Goal: Use online tool/utility: Utilize a website feature to perform a specific function

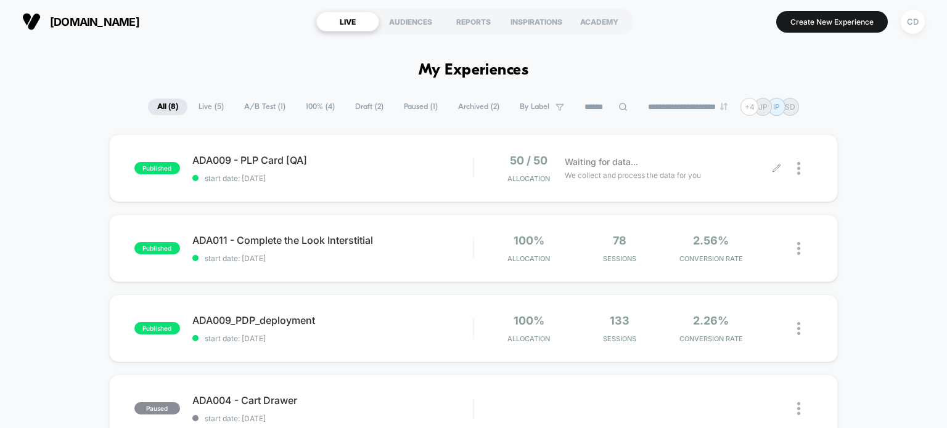
click at [773, 165] on icon at bounding box center [776, 168] width 9 height 9
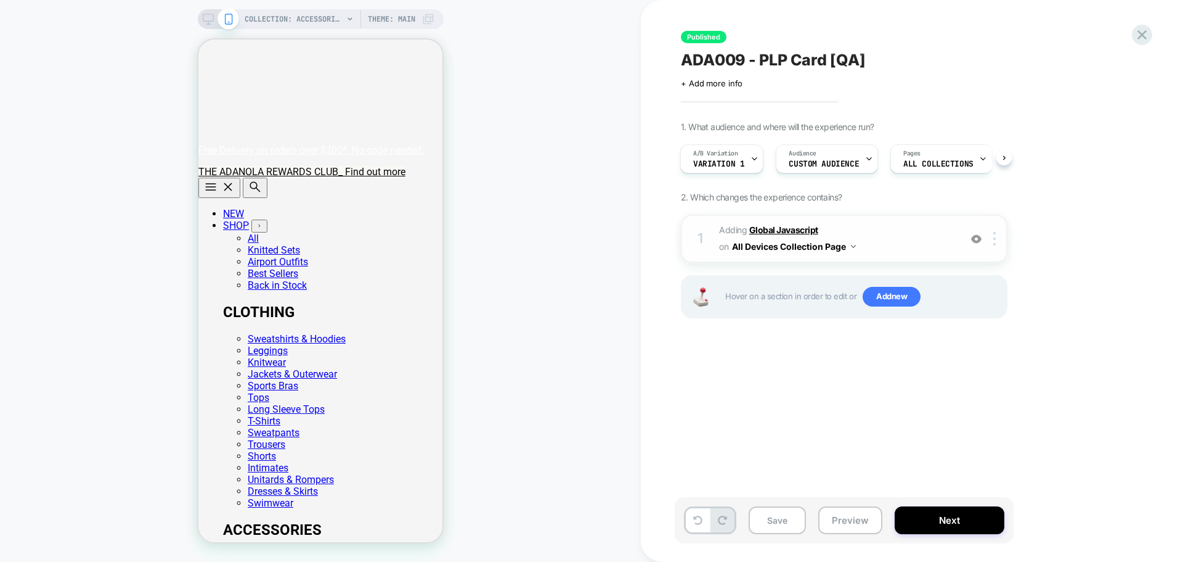
click at [796, 228] on b "Global Javascript" at bounding box center [784, 229] width 69 height 10
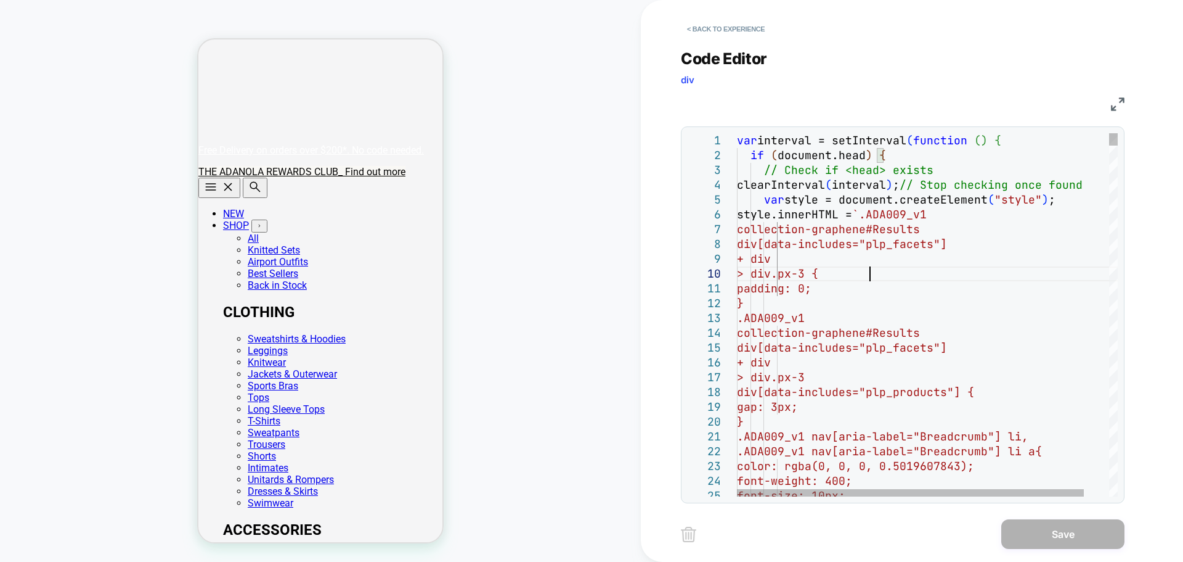
type textarea "**********"
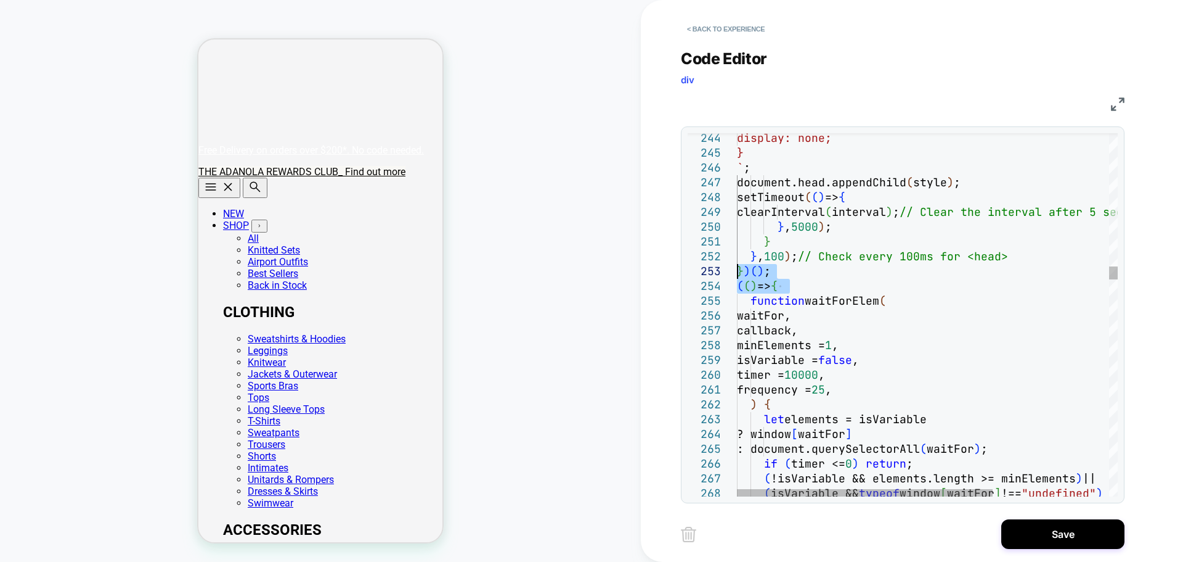
drag, startPoint x: 800, startPoint y: 287, endPoint x: 735, endPoint y: 270, distance: 67.6
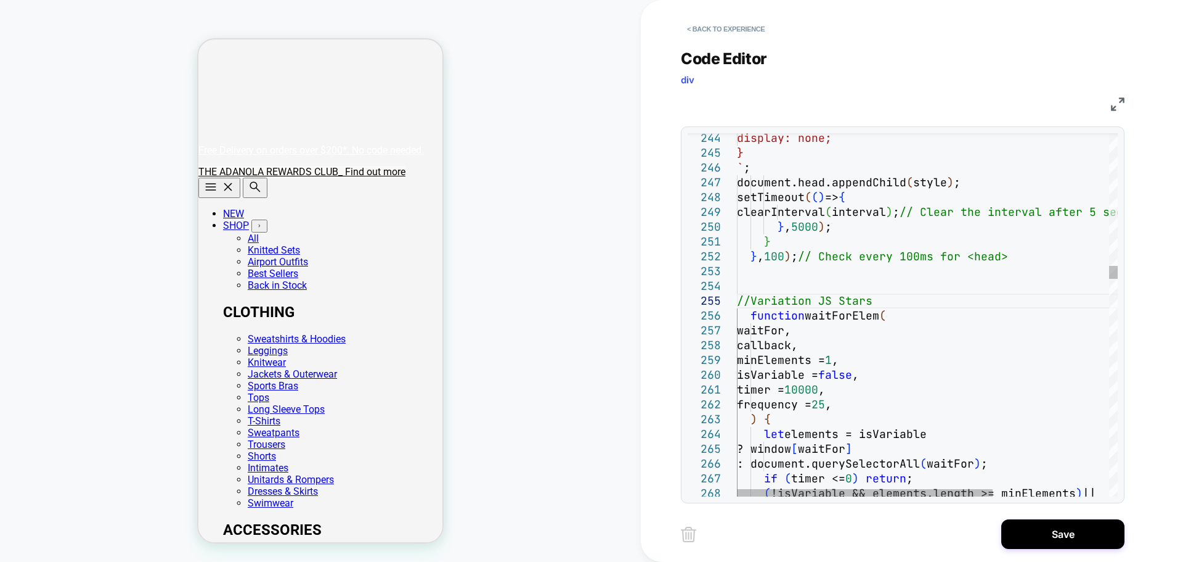
scroll to position [59, 106]
type textarea "**********"
click at [946, 428] on button "Save" at bounding box center [1063, 534] width 123 height 30
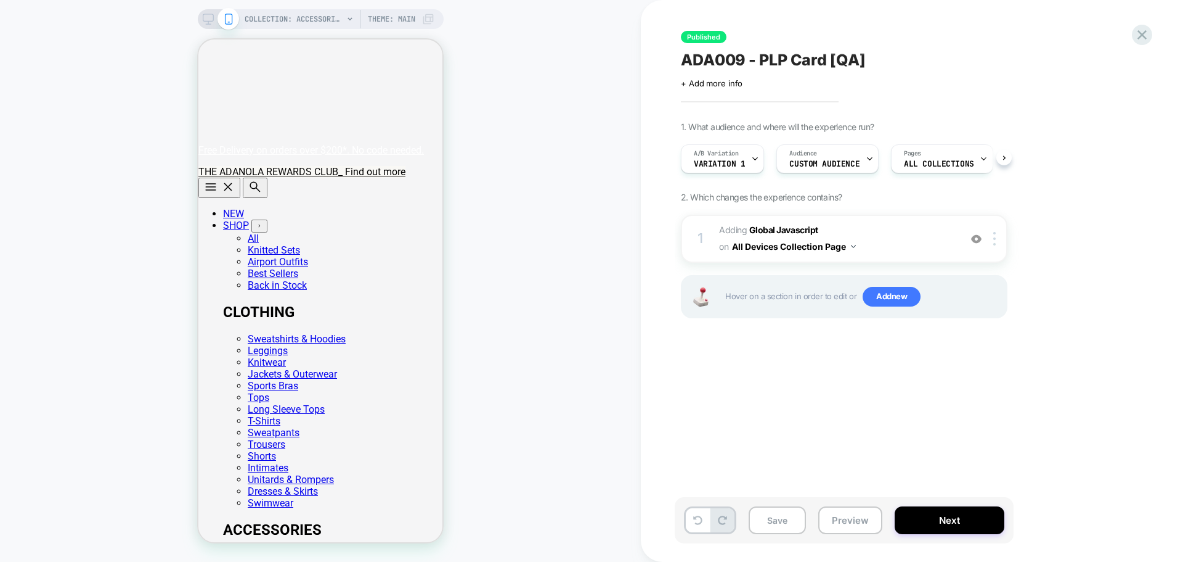
scroll to position [0, 1]
click at [785, 428] on button "Save" at bounding box center [777, 520] width 57 height 28
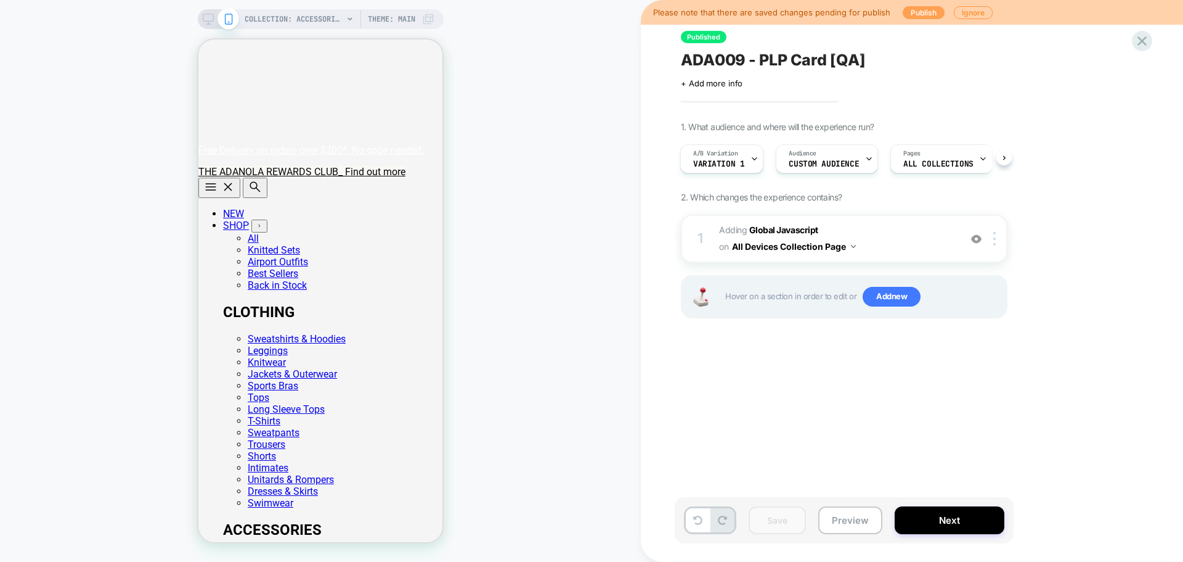
click at [923, 7] on button "Publish" at bounding box center [924, 12] width 42 height 13
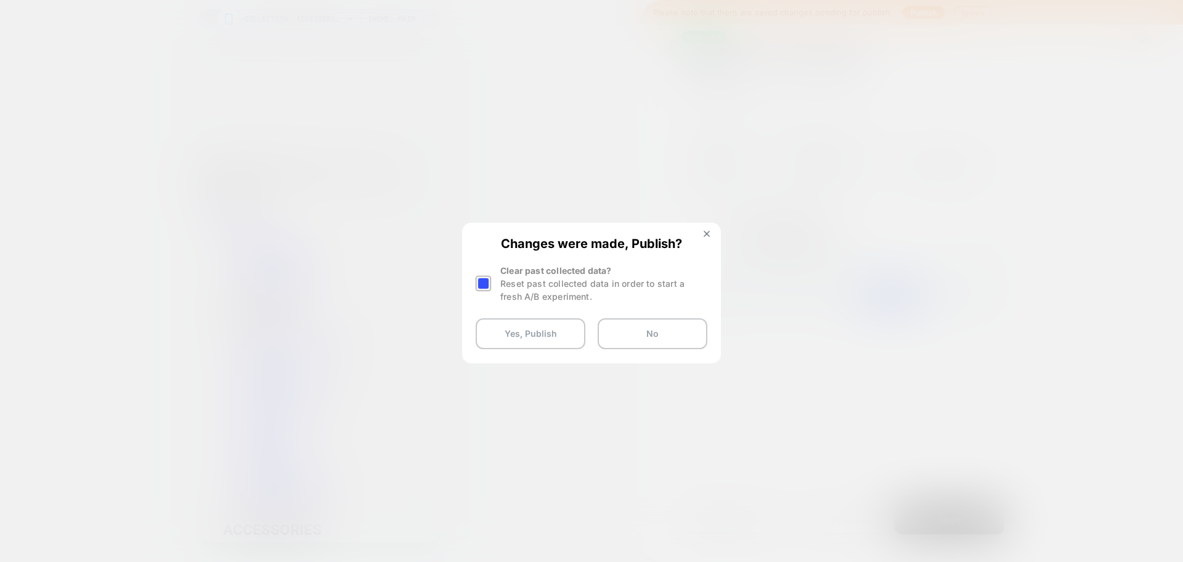
click at [478, 281] on div at bounding box center [483, 283] width 15 height 15
click at [541, 334] on button "Yes, Publish" at bounding box center [531, 333] width 110 height 31
